Goal: Task Accomplishment & Management: Use online tool/utility

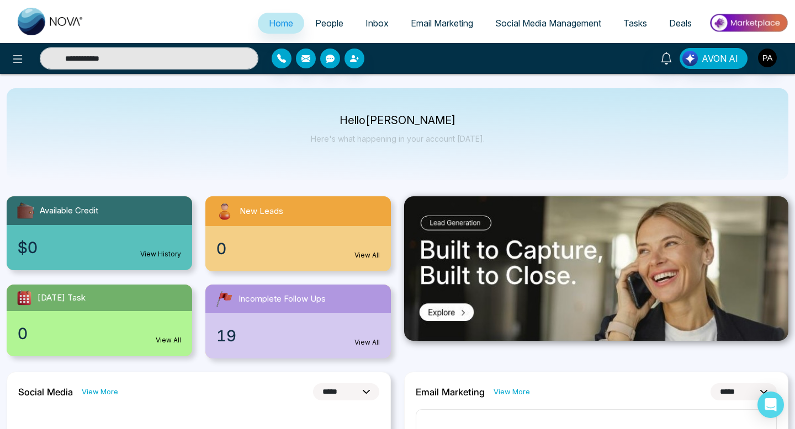
select select "*"
click at [322, 19] on span "People" at bounding box center [329, 23] width 28 height 11
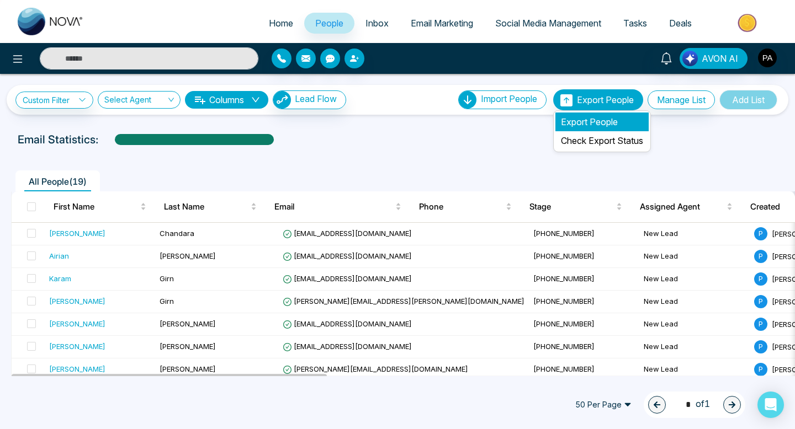
click at [587, 123] on li "Export People" at bounding box center [601, 122] width 93 height 19
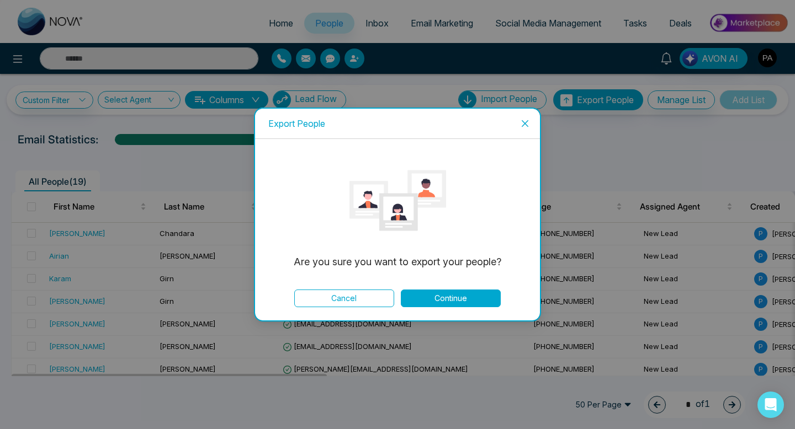
click at [433, 303] on button "Continue" at bounding box center [451, 299] width 100 height 18
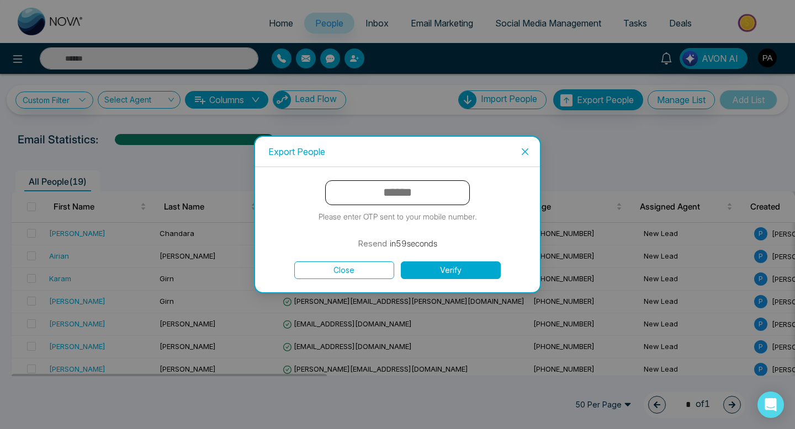
click at [428, 197] on input "text" at bounding box center [397, 192] width 145 height 25
click at [392, 242] on button "Resend" at bounding box center [397, 243] width 29 height 13
